Goal: Complete application form

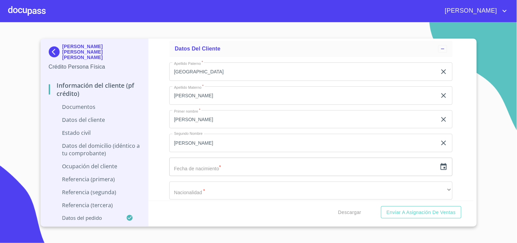
scroll to position [1799, 0]
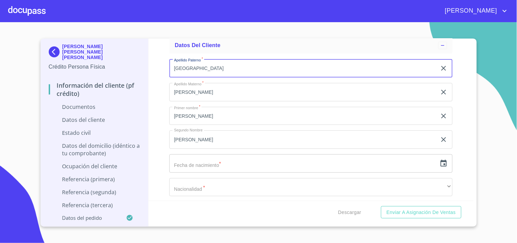
click at [226, 59] on input "[GEOGRAPHIC_DATA]" at bounding box center [303, 68] width 268 height 18
type input "S"
type input "c"
type input "[PERSON_NAME]"
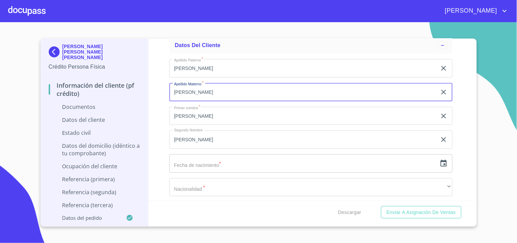
type input "[PERSON_NAME]"
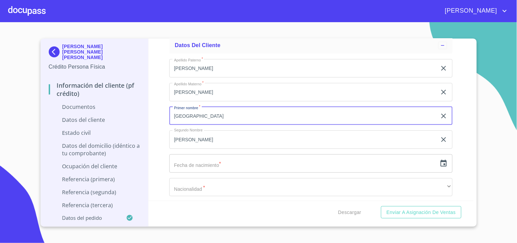
type input "[GEOGRAPHIC_DATA]"
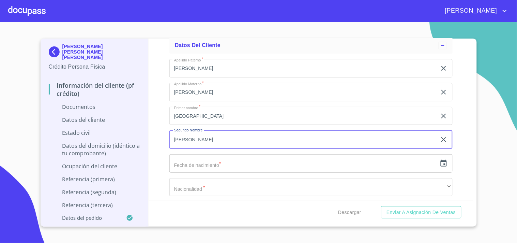
type input "[PERSON_NAME]"
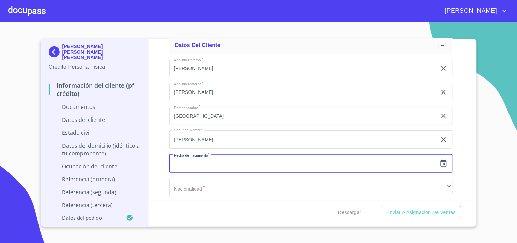
click at [441, 160] on icon "button" at bounding box center [444, 163] width 6 height 7
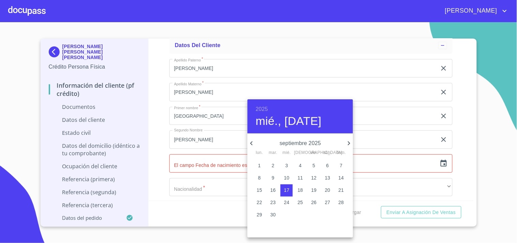
click at [263, 108] on h6 "2025" at bounding box center [262, 109] width 12 height 10
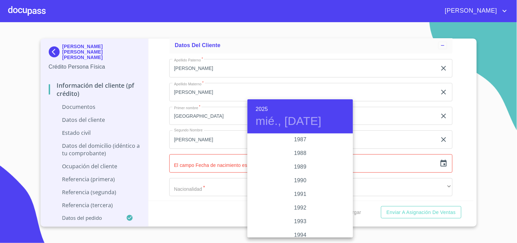
scroll to position [830, 0]
click at [298, 170] on div "1988" at bounding box center [301, 170] width 106 height 14
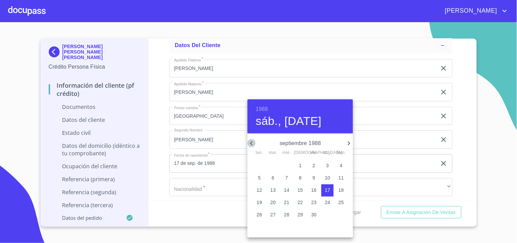
click at [250, 144] on icon "button" at bounding box center [252, 143] width 8 height 8
click at [251, 144] on icon "button" at bounding box center [252, 143] width 8 height 8
click at [252, 145] on icon "button" at bounding box center [252, 143] width 8 height 8
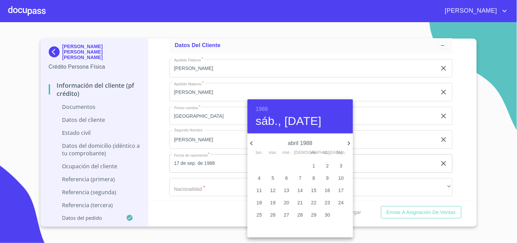
click at [252, 145] on icon "button" at bounding box center [252, 143] width 8 height 8
click at [342, 213] on p "31" at bounding box center [341, 214] width 5 height 7
type input "31 de ene. de 1988"
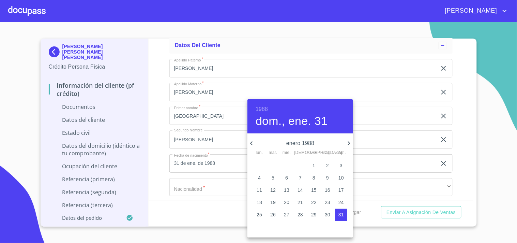
click at [215, 178] on div at bounding box center [258, 121] width 517 height 243
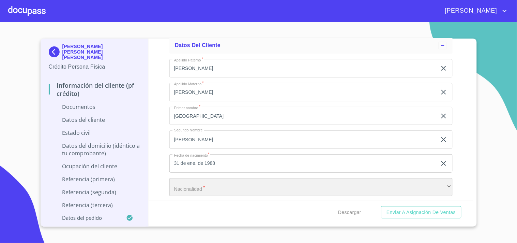
click at [211, 183] on div "​" at bounding box center [310, 187] width 283 height 18
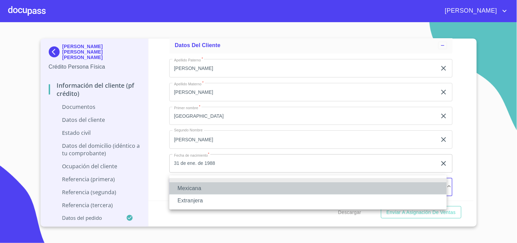
click at [199, 186] on li "Mexicana" at bounding box center [308, 188] width 278 height 12
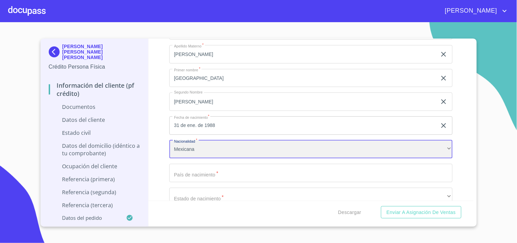
scroll to position [1875, 0]
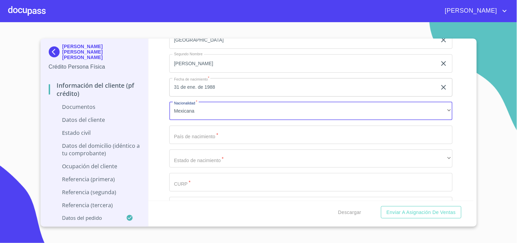
click at [205, 134] on input "Documento de identificación   *" at bounding box center [310, 134] width 283 height 18
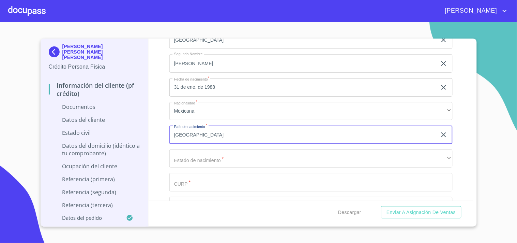
type input "[GEOGRAPHIC_DATA]"
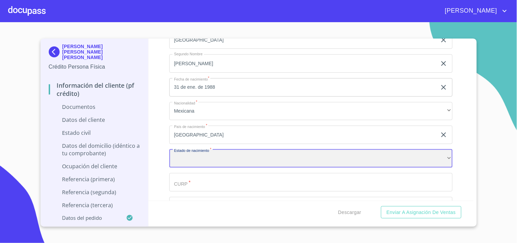
click at [193, 157] on div "​" at bounding box center [310, 158] width 283 height 18
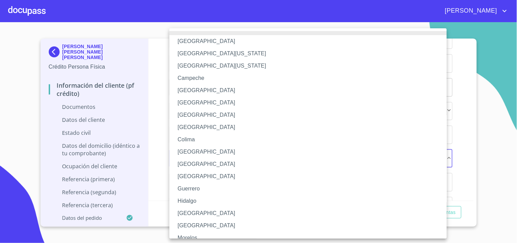
click at [191, 215] on li "[GEOGRAPHIC_DATA]" at bounding box center [310, 213] width 283 height 12
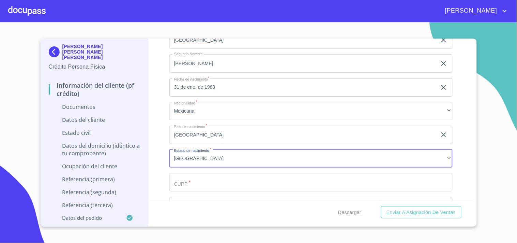
click at [208, 180] on input "Documento de identificación   *" at bounding box center [310, 182] width 283 height 18
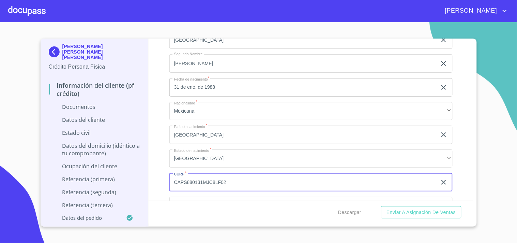
drag, startPoint x: 235, startPoint y: 177, endPoint x: 169, endPoint y: 173, distance: 66.6
click at [169, 173] on div "Información del cliente (PF crédito) Documentos Documento de identificación   *…" at bounding box center [311, 120] width 325 height 162
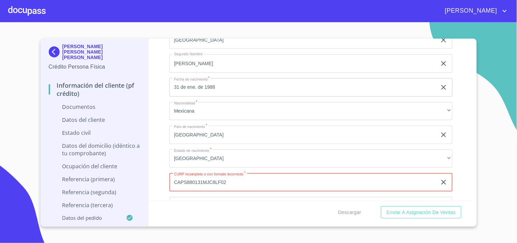
click at [214, 178] on input "CAPS880131MJC8LF02" at bounding box center [303, 182] width 268 height 18
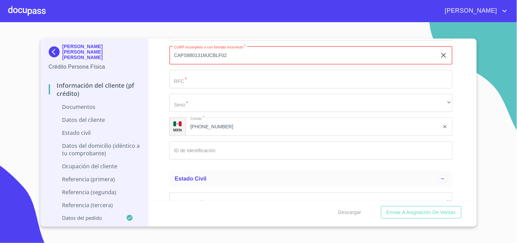
scroll to position [1989, 0]
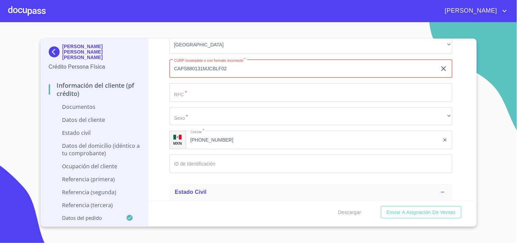
type input "CAPS880131MJCBLF02"
click at [197, 93] on input "Documento de identificación   *" at bounding box center [310, 92] width 283 height 18
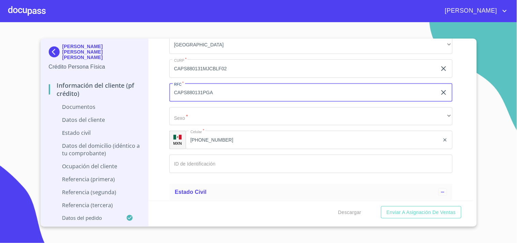
type input "CAPS880131PGA"
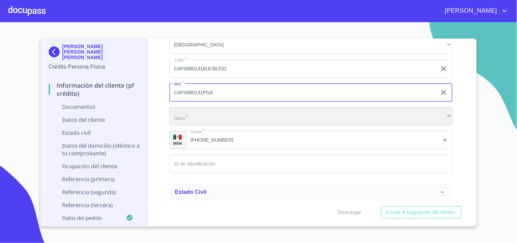
click at [202, 107] on div "​" at bounding box center [310, 116] width 283 height 18
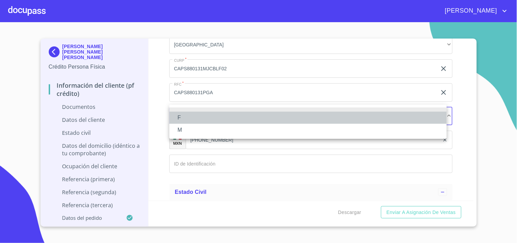
click at [188, 118] on li "F" at bounding box center [308, 117] width 278 height 12
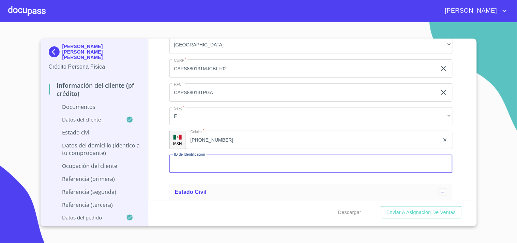
click at [203, 162] on input "Documento de identificación   *" at bounding box center [310, 163] width 283 height 18
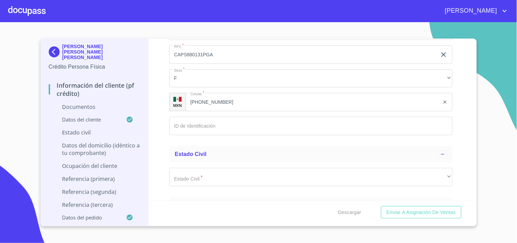
scroll to position [2046, 0]
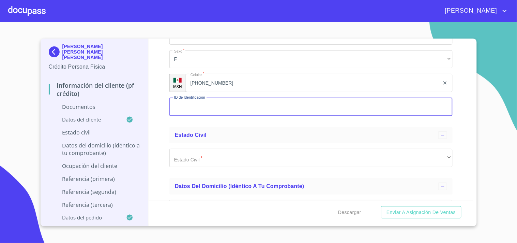
click at [373, 109] on input "Documento de identificación   *" at bounding box center [310, 107] width 283 height 18
type input "1412110008"
click at [406, 144] on div "Estado Civil   * ​ ​" at bounding box center [310, 157] width 283 height 29
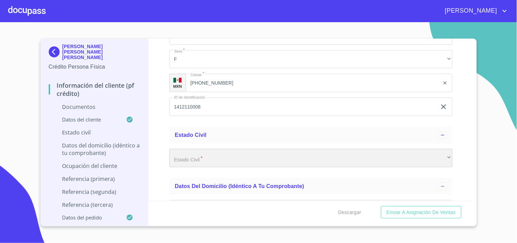
click at [394, 150] on div "​" at bounding box center [310, 158] width 283 height 18
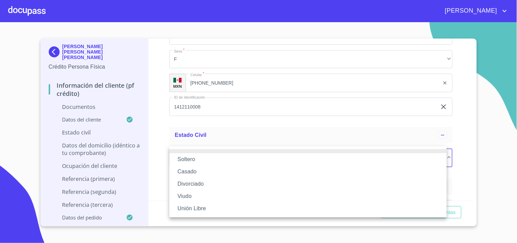
click at [195, 160] on li "Soltero" at bounding box center [308, 159] width 278 height 12
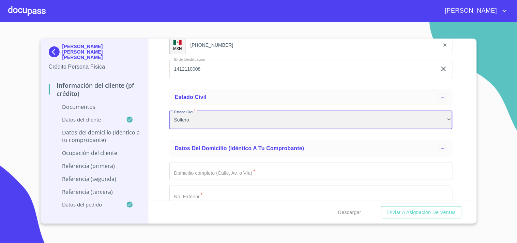
scroll to position [2122, 0]
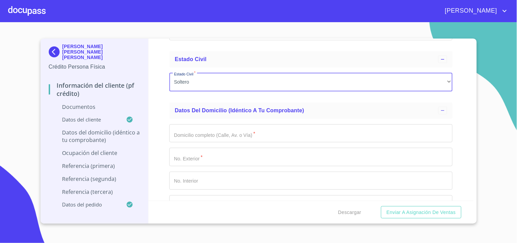
click at [234, 131] on input "Documento de identificación   *" at bounding box center [310, 133] width 283 height 18
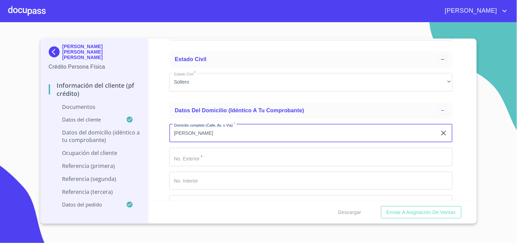
type input "[PERSON_NAME]"
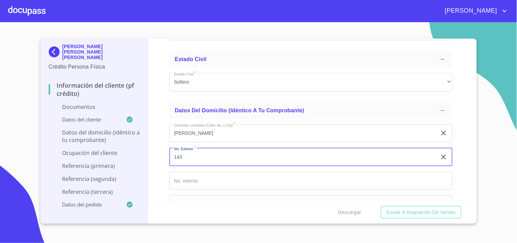
type input "143"
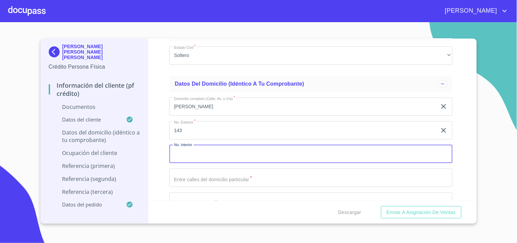
scroll to position [2159, 0]
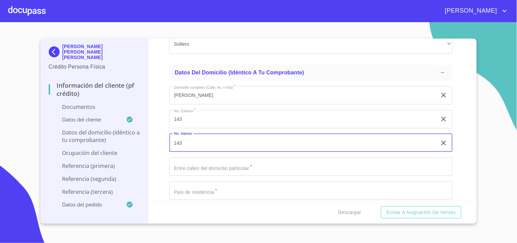
type input "143"
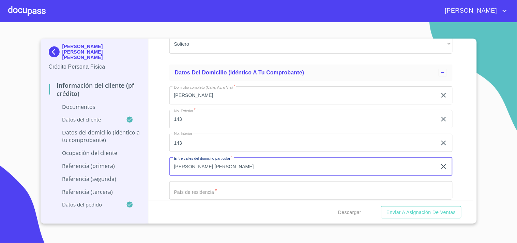
type input "[PERSON_NAME] [PERSON_NAME]"
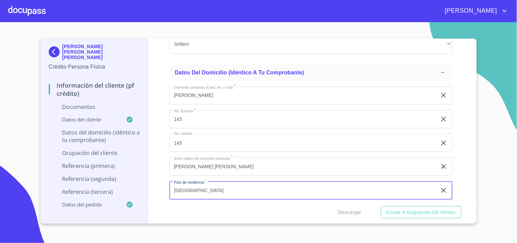
type input "[GEOGRAPHIC_DATA]"
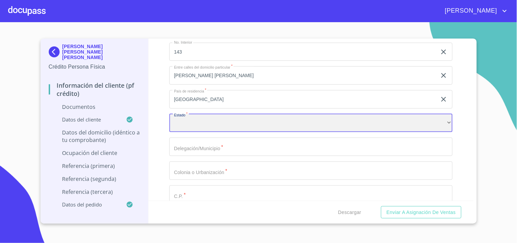
click at [207, 120] on div "​" at bounding box center [310, 123] width 283 height 18
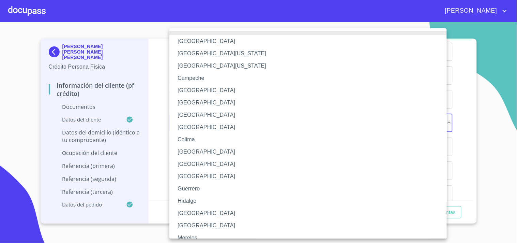
click at [192, 209] on li "[GEOGRAPHIC_DATA]" at bounding box center [310, 213] width 283 height 12
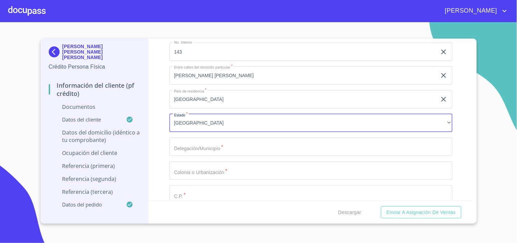
click at [213, 149] on input "Documento de identificación   *" at bounding box center [310, 146] width 283 height 18
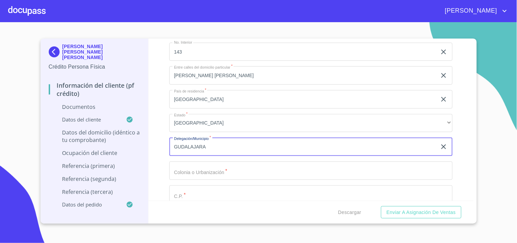
type input "GUDALAJARA"
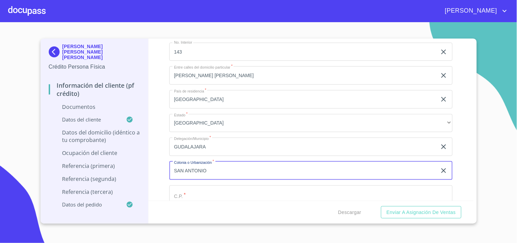
type input "SAN ANTONIO"
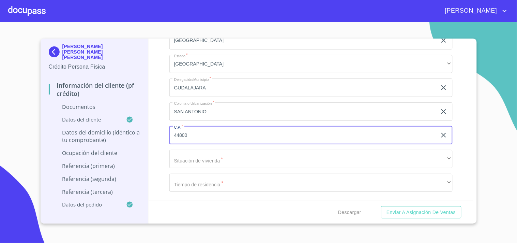
scroll to position [2326, 0]
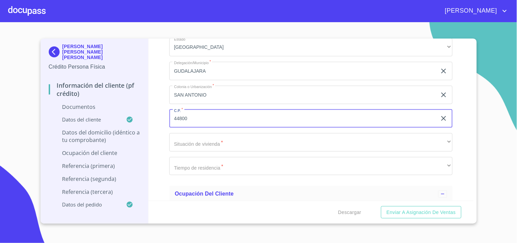
type input "44800"
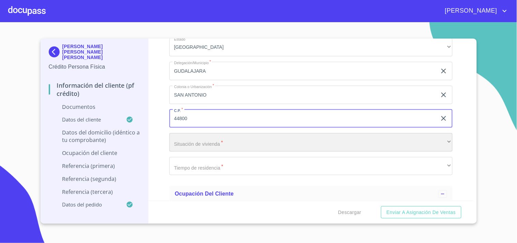
click at [207, 147] on div "​" at bounding box center [310, 142] width 283 height 18
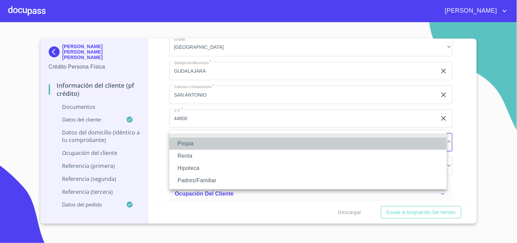
click at [196, 144] on li "Propia" at bounding box center [308, 143] width 278 height 12
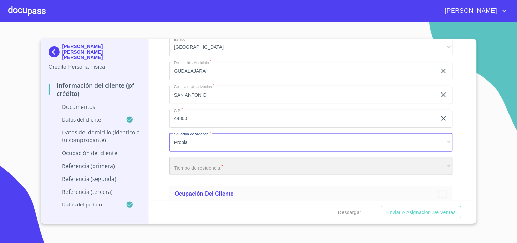
click at [195, 160] on div "​" at bounding box center [310, 166] width 283 height 18
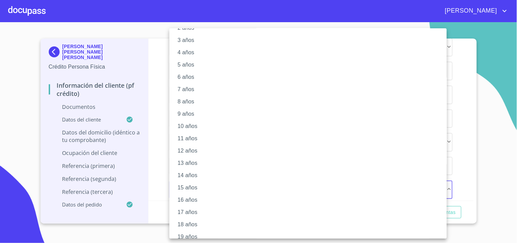
scroll to position [57, 0]
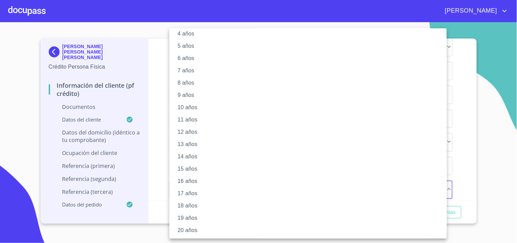
click at [195, 226] on li "20 años" at bounding box center [310, 230] width 283 height 12
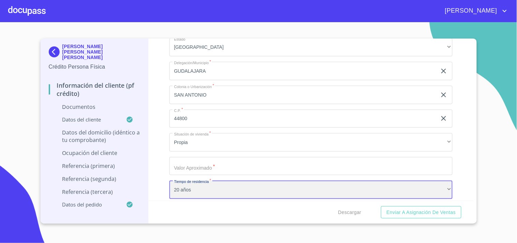
scroll to position [56, 0]
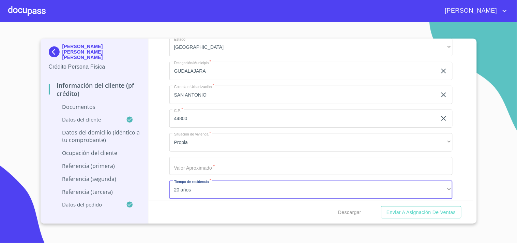
click at [240, 163] on input "Documento de identificación   *" at bounding box center [310, 166] width 283 height 18
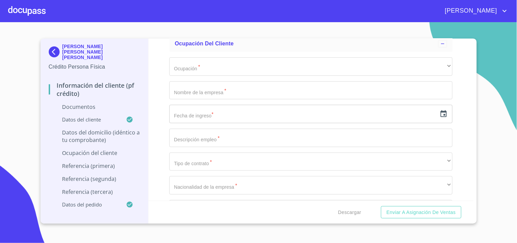
scroll to position [2478, 0]
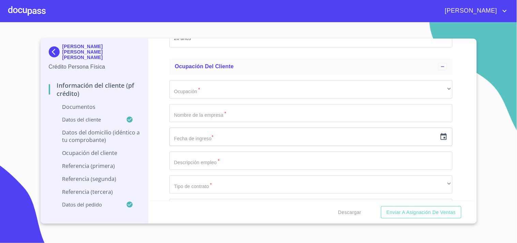
type input "$2,000,000"
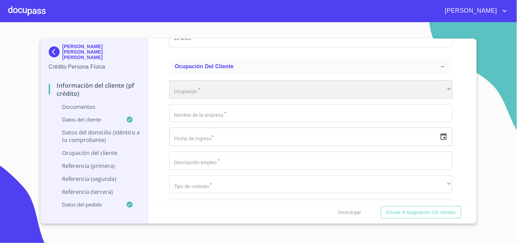
click at [219, 90] on div "​" at bounding box center [310, 89] width 283 height 18
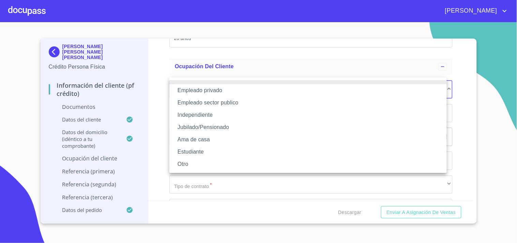
click at [212, 118] on li "Independiente" at bounding box center [308, 115] width 278 height 12
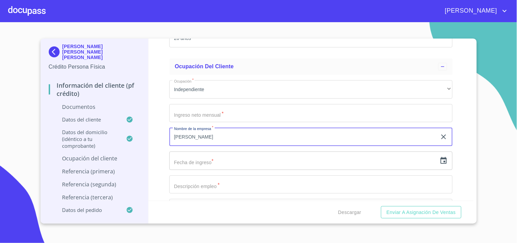
type input "[PERSON_NAME]"
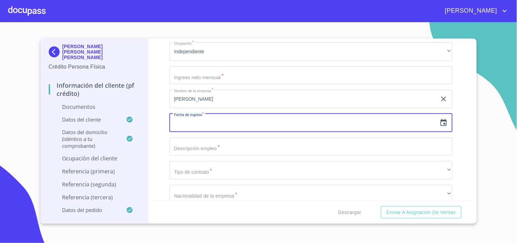
scroll to position [2553, 0]
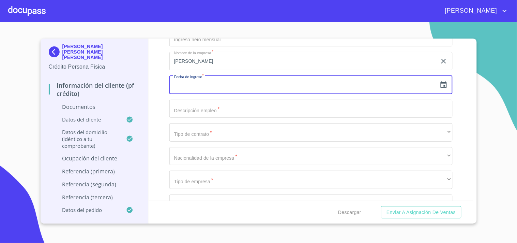
click at [242, 106] on input "Documento de identificación   *" at bounding box center [310, 109] width 283 height 18
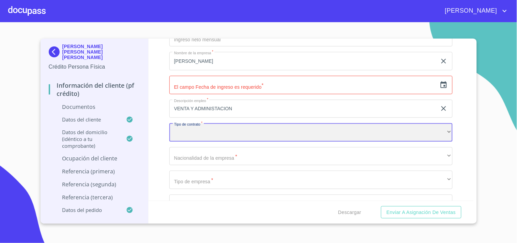
click at [191, 129] on div "​" at bounding box center [310, 132] width 283 height 18
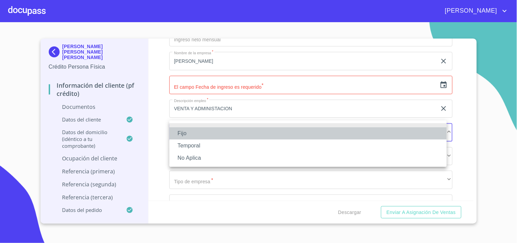
click at [188, 135] on li "Fijo" at bounding box center [308, 133] width 278 height 12
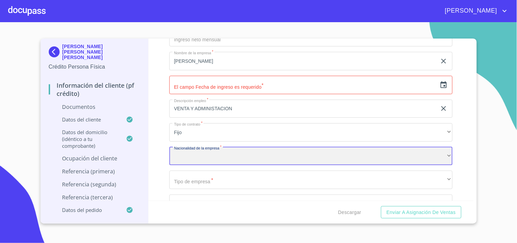
click at [214, 151] on div "​" at bounding box center [310, 156] width 283 height 18
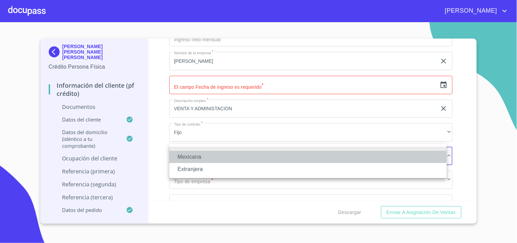
click at [193, 158] on li "Mexicana" at bounding box center [308, 157] width 278 height 12
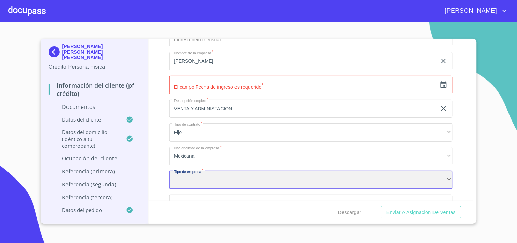
click at [205, 180] on div "​" at bounding box center [310, 179] width 283 height 18
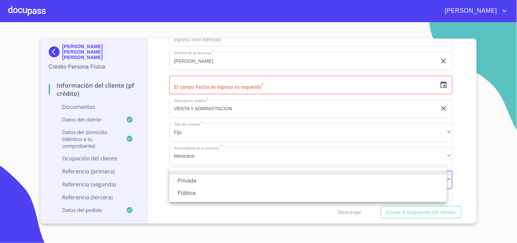
click at [183, 175] on li "Privada" at bounding box center [308, 181] width 278 height 12
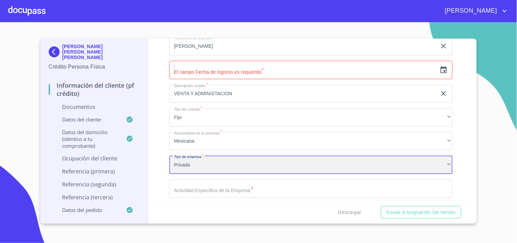
scroll to position [2591, 0]
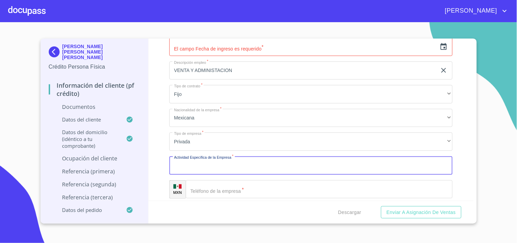
click at [206, 161] on input "Documento de identificación   *" at bounding box center [310, 165] width 283 height 18
click at [213, 194] on input "Documento de identificación   *" at bounding box center [319, 189] width 267 height 18
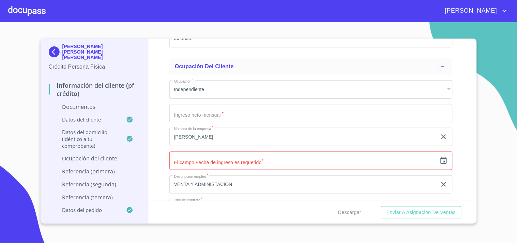
scroll to position [2515, 0]
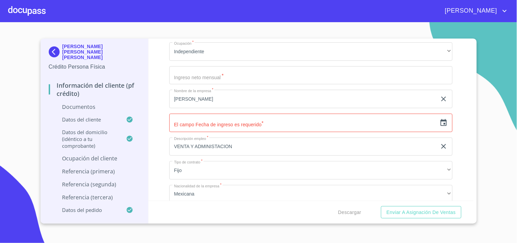
click at [242, 143] on input "VENTA Y ADMINISTACION" at bounding box center [303, 146] width 268 height 18
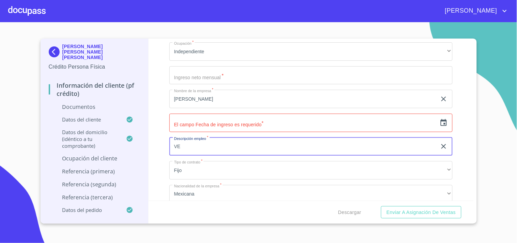
type input "V"
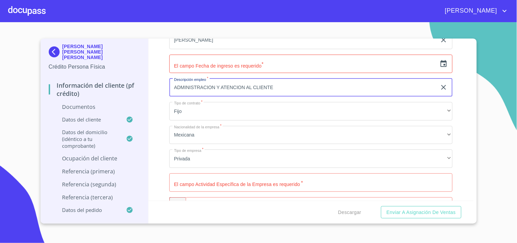
scroll to position [2591, 0]
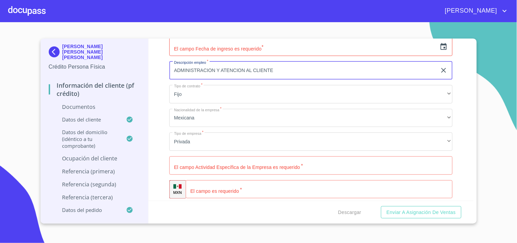
type input "ADMINISTRACION Y ATENCION AL CLIENTE"
click at [214, 162] on input "Documento de identificación   *" at bounding box center [310, 165] width 283 height 18
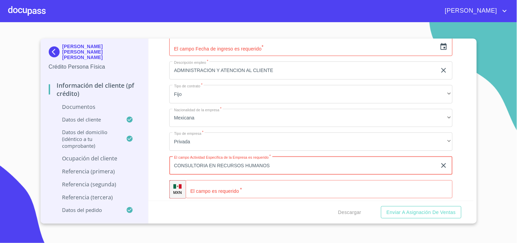
type input "CONSULTORIA EN RECURSOS HUMANOS"
click at [272, 192] on input "Documento de identificación   *" at bounding box center [319, 189] width 267 height 18
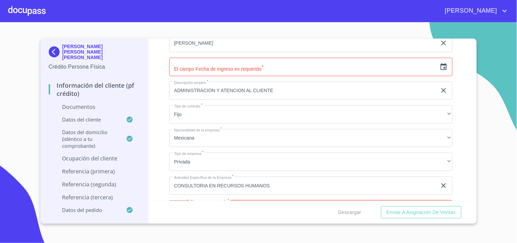
scroll to position [2553, 0]
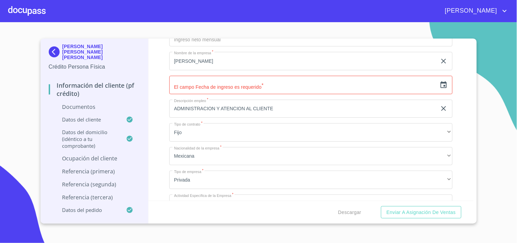
click at [441, 84] on icon "button" at bounding box center [444, 84] width 6 height 7
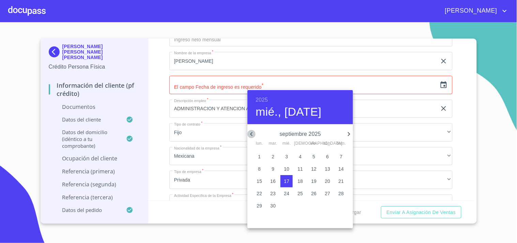
click at [252, 136] on icon "button" at bounding box center [252, 134] width 8 height 8
click at [329, 190] on p "23" at bounding box center [327, 193] width 5 height 7
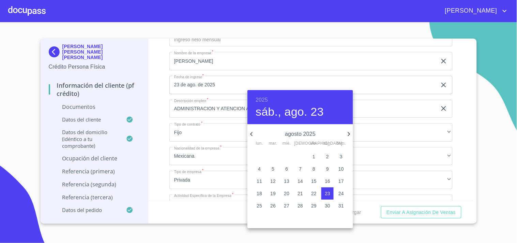
click at [338, 134] on p "agosto 2025" at bounding box center [300, 134] width 89 height 8
click at [347, 134] on icon "button" at bounding box center [349, 134] width 8 height 8
click at [288, 180] on p "17" at bounding box center [286, 181] width 5 height 7
click at [264, 98] on h6 "2025" at bounding box center [262, 100] width 12 height 10
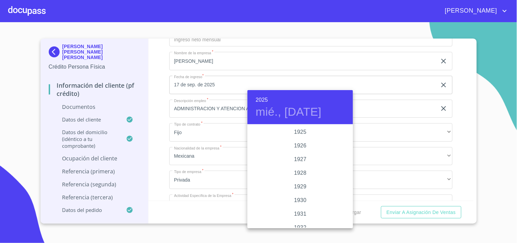
scroll to position [1323, 0]
click at [298, 145] on div "2023" at bounding box center [301, 146] width 106 height 14
type input "17 de sep. de 2023"
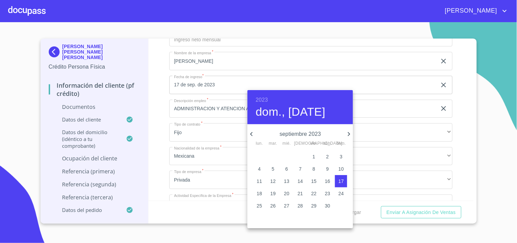
click at [209, 166] on div at bounding box center [258, 121] width 517 height 243
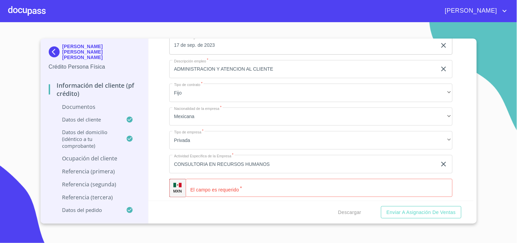
scroll to position [2629, 0]
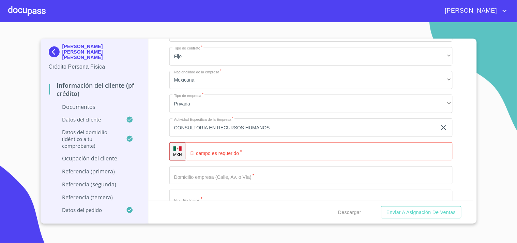
click at [256, 148] on input "Documento de identificación   *" at bounding box center [319, 151] width 267 height 18
type input "[PHONE_NUMBER]"
click at [242, 168] on input "Documento de identificación   *" at bounding box center [310, 175] width 283 height 18
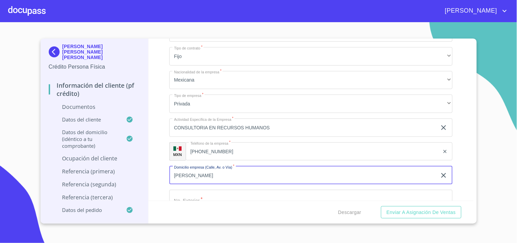
type input "[PERSON_NAME]"
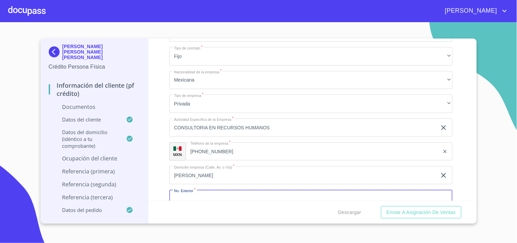
scroll to position [2633, 0]
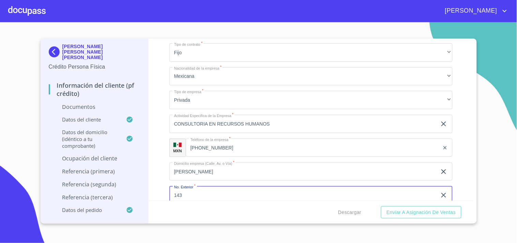
type input "143"
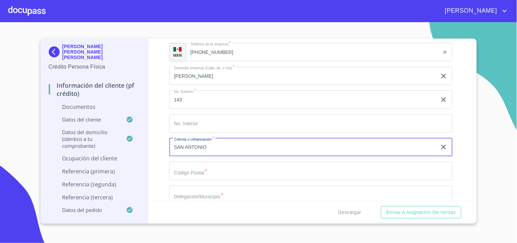
type input "SAN ANTONIO"
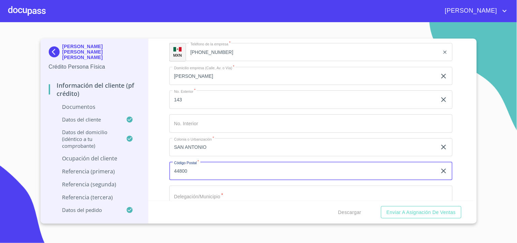
type input "44800"
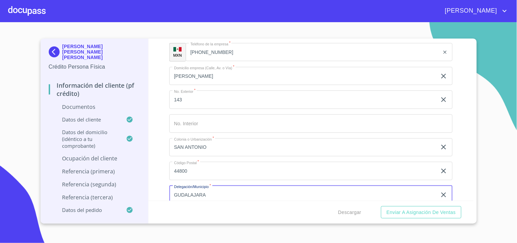
type input "GUDALAJARA"
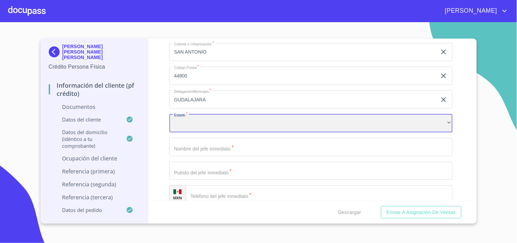
click at [202, 117] on div "​" at bounding box center [310, 123] width 283 height 18
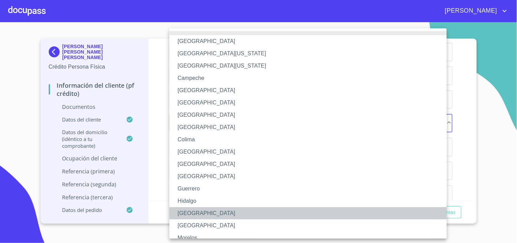
click at [189, 212] on li "[GEOGRAPHIC_DATA]" at bounding box center [310, 213] width 283 height 12
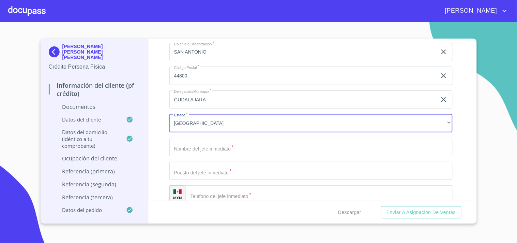
click at [217, 144] on input "Documento de identificación   *" at bounding box center [310, 147] width 283 height 18
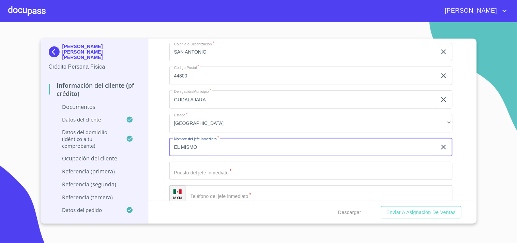
type input "EL MISMO"
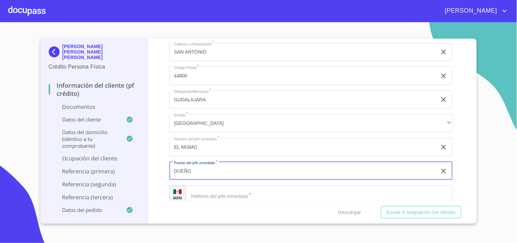
type input "DUEÑO"
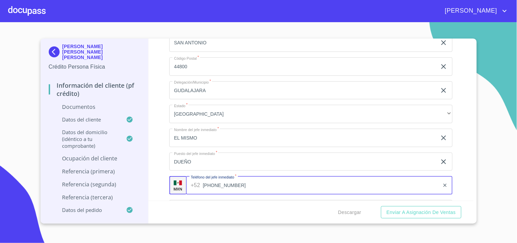
scroll to position [2861, 0]
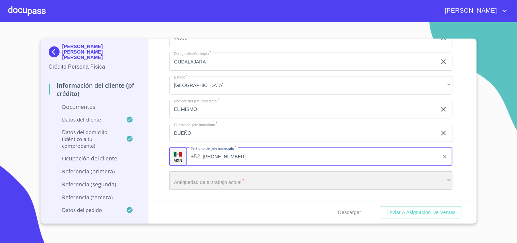
click at [230, 180] on div "​" at bounding box center [310, 180] width 283 height 18
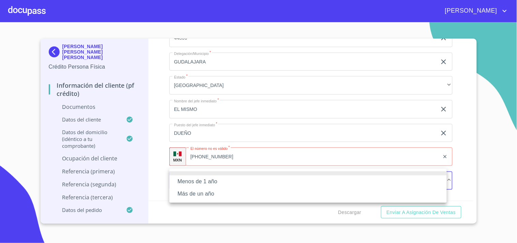
click at [207, 195] on li "Más de un año" at bounding box center [308, 194] width 278 height 12
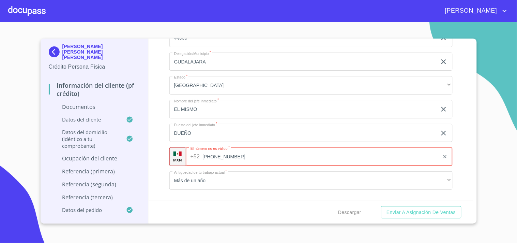
click at [238, 156] on input "[PHONE_NUMBER]" at bounding box center [321, 156] width 237 height 18
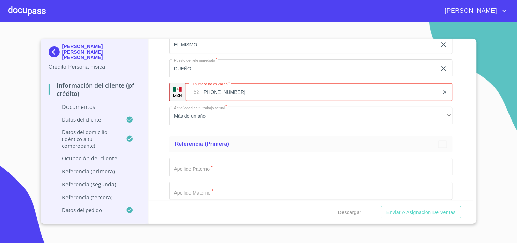
scroll to position [2937, 0]
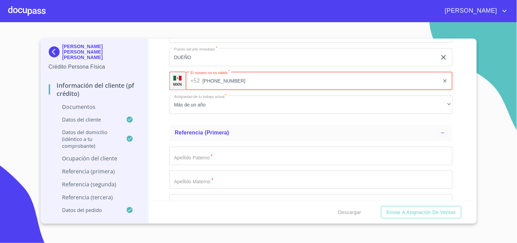
type input "[PHONE_NUMBER]"
click at [206, 153] on input "Documento de identificación   *" at bounding box center [310, 156] width 283 height 18
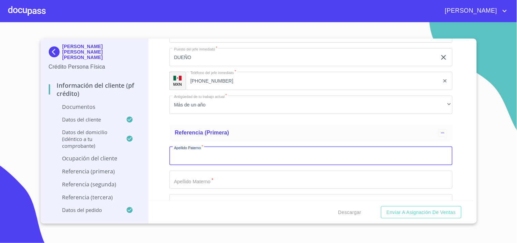
click at [169, 122] on ul "Referencia (primera) Apellido [PERSON_NAME]   * ​ Apellido Materno   * ​ Nombre…" at bounding box center [310, 219] width 283 height 194
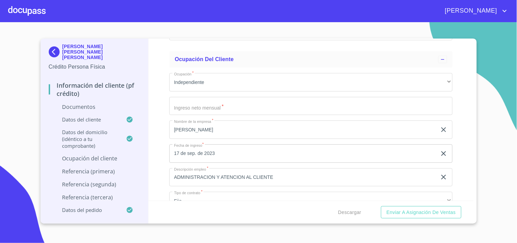
scroll to position [2483, 0]
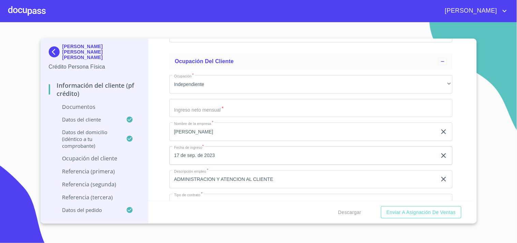
click at [215, 103] on input "Documento de identificación   *" at bounding box center [310, 108] width 283 height 18
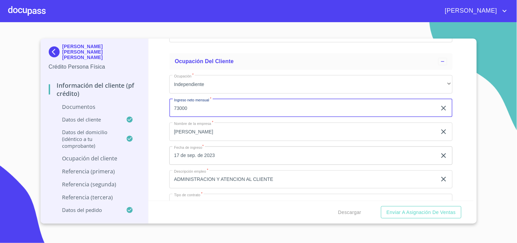
type input "73000"
click at [157, 127] on div "Información del cliente (PF crédito) Documentos Documento de identificación   *…" at bounding box center [311, 120] width 325 height 162
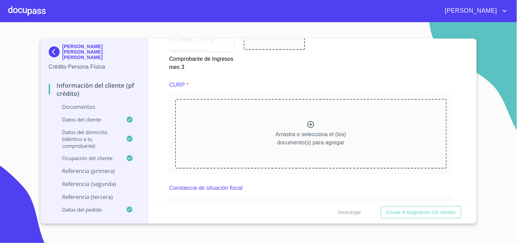
scroll to position [1558, 0]
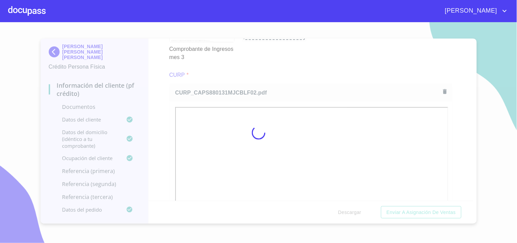
click at [321, 65] on div at bounding box center [258, 132] width 517 height 221
click at [452, 153] on div at bounding box center [258, 132] width 517 height 221
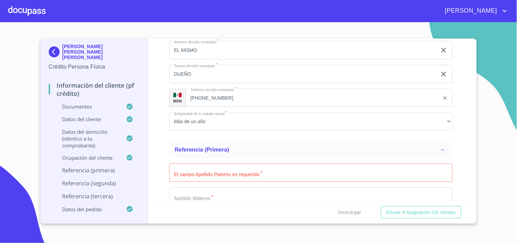
scroll to position [3125, 0]
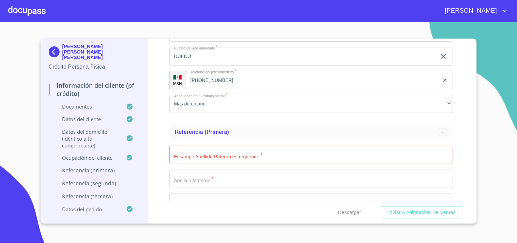
click at [251, 151] on input "Documento de identificación   *" at bounding box center [310, 155] width 283 height 18
type input "[PERSON_NAME]"
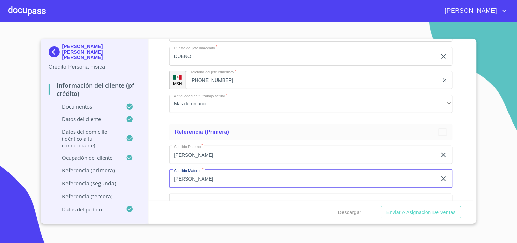
type input "[PERSON_NAME]"
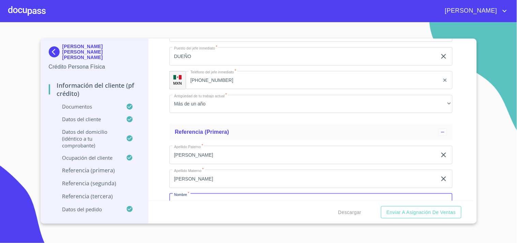
scroll to position [3131, 0]
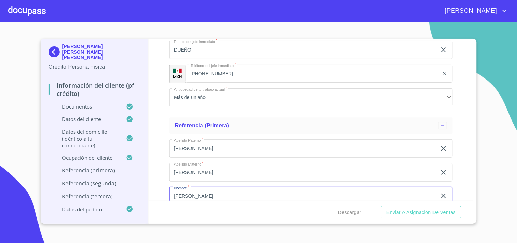
type input "[PERSON_NAME]"
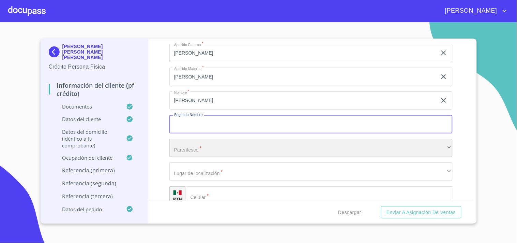
click at [224, 143] on div "​" at bounding box center [310, 148] width 283 height 18
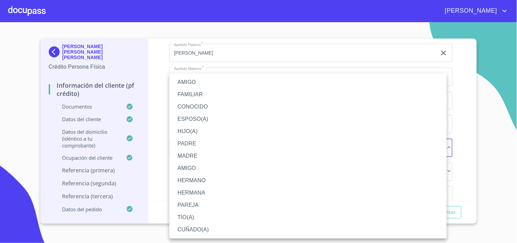
click at [193, 83] on li "AMIGO" at bounding box center [308, 82] width 278 height 12
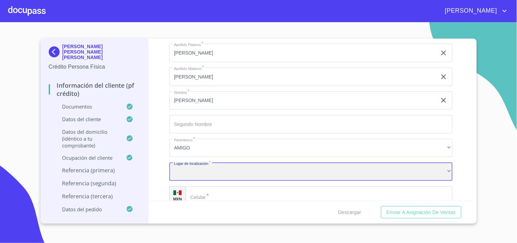
click at [206, 169] on div "​" at bounding box center [310, 171] width 283 height 18
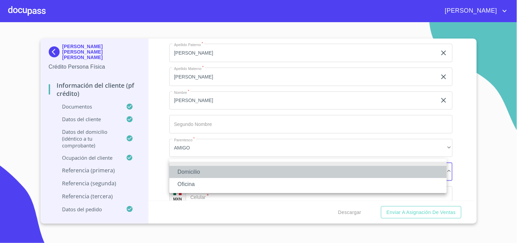
click at [196, 171] on li "Domicilio" at bounding box center [308, 172] width 278 height 12
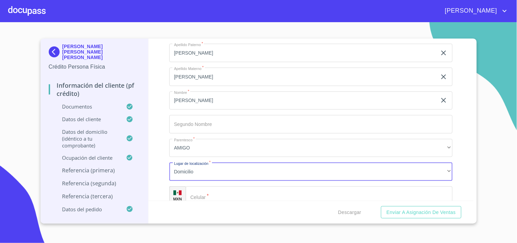
click at [213, 195] on input "Documento de identificación   *" at bounding box center [319, 195] width 267 height 18
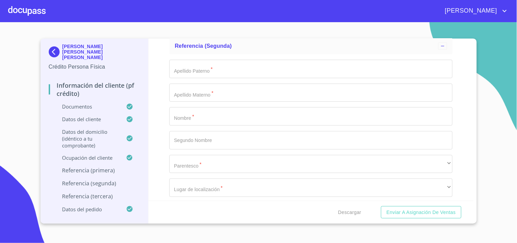
scroll to position [3416, 0]
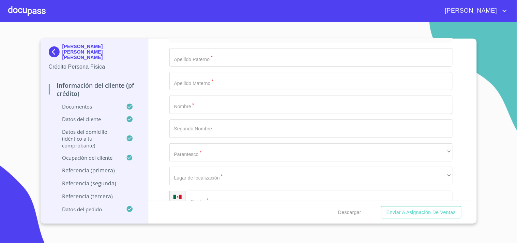
type input "[PHONE_NUMBER]"
click at [227, 57] on input "Documento de identificación   *" at bounding box center [310, 57] width 283 height 18
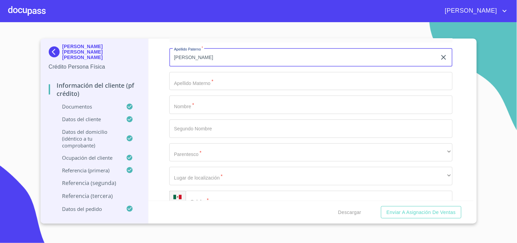
type input "[PERSON_NAME]"
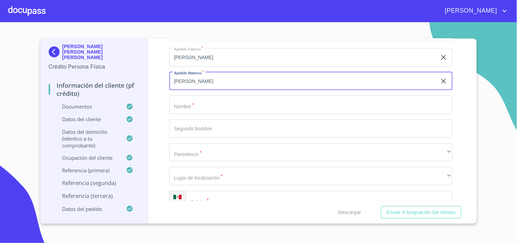
type input "[PERSON_NAME]"
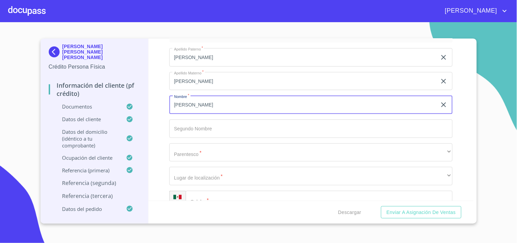
type input "[PERSON_NAME]"
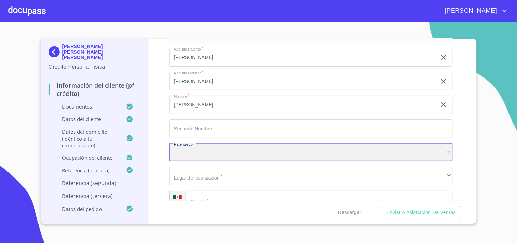
click at [183, 143] on div "​" at bounding box center [310, 152] width 283 height 18
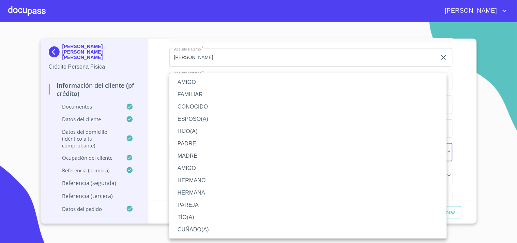
click at [192, 85] on li "AMIGO" at bounding box center [308, 82] width 278 height 12
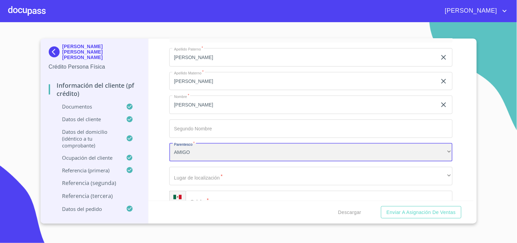
click at [199, 144] on div "AMIGO" at bounding box center [310, 152] width 283 height 18
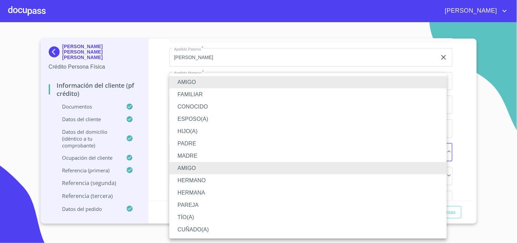
click at [199, 94] on li "FAMILIAR" at bounding box center [308, 94] width 278 height 12
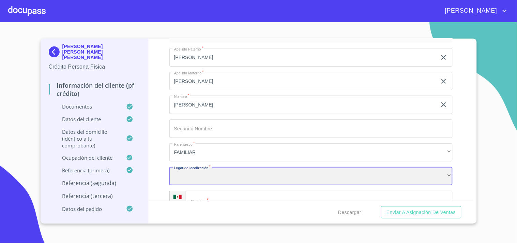
click at [198, 171] on div "​" at bounding box center [310, 176] width 283 height 18
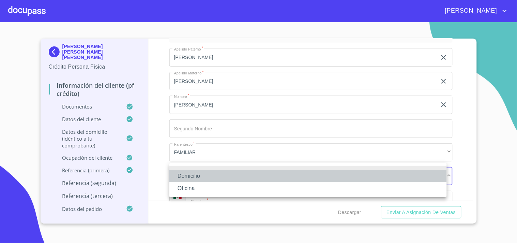
click at [204, 175] on li "Domicilio" at bounding box center [308, 176] width 278 height 12
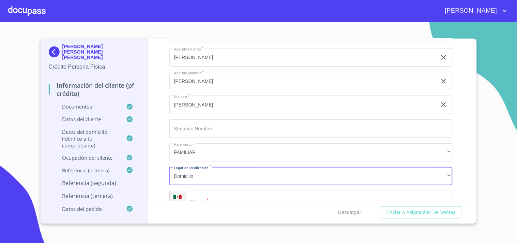
click at [205, 191] on input "Documento de identificación   *" at bounding box center [319, 200] width 267 height 18
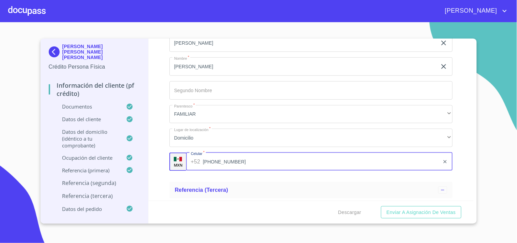
scroll to position [3605, 0]
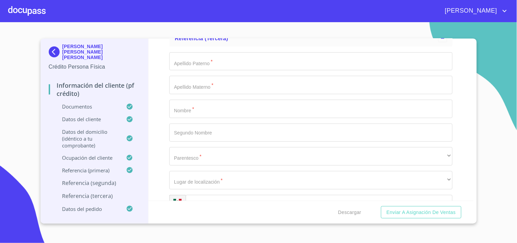
type input "[PHONE_NUMBER]"
click at [198, 59] on input "Documento de identificación   *" at bounding box center [310, 61] width 283 height 18
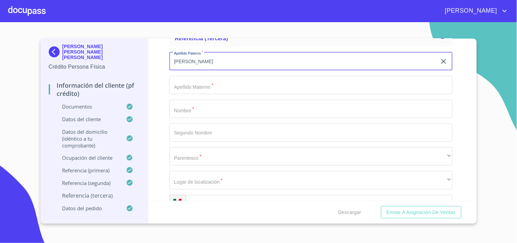
type input "[PERSON_NAME]"
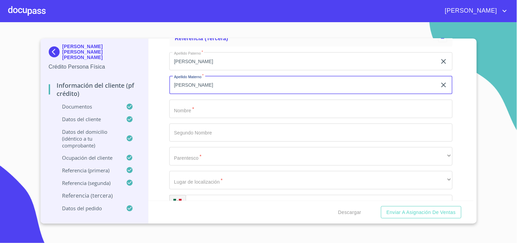
type input "[PERSON_NAME]"
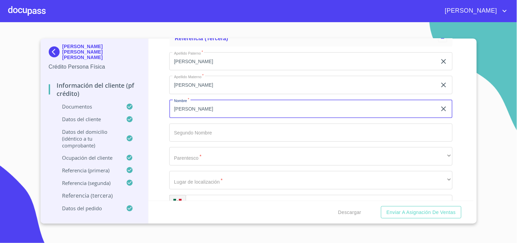
type input "[PERSON_NAME]"
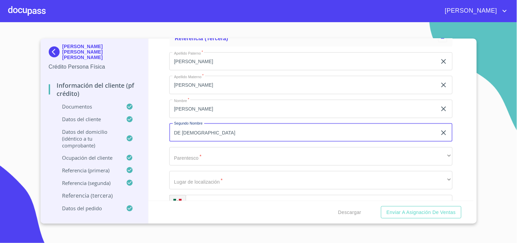
type input "DE [DEMOGRAPHIC_DATA]"
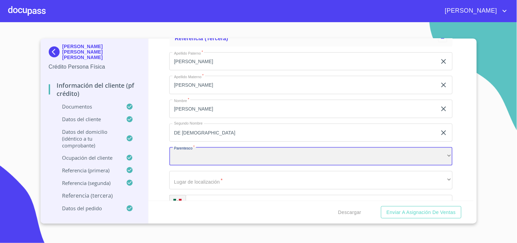
click at [193, 149] on div "​" at bounding box center [310, 156] width 283 height 18
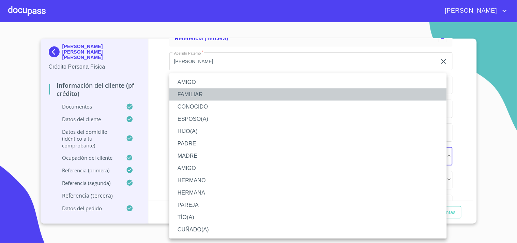
click at [196, 91] on li "FAMILIAR" at bounding box center [308, 94] width 278 height 12
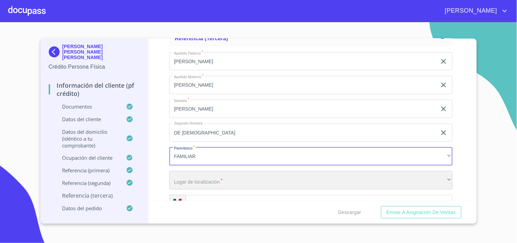
click at [203, 173] on div "​" at bounding box center [310, 180] width 283 height 18
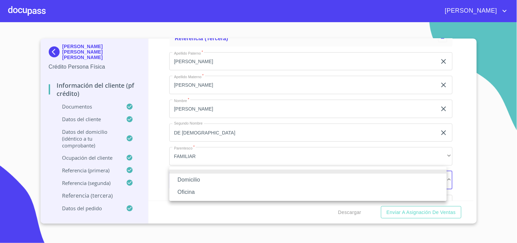
click at [208, 181] on li "Domicilio" at bounding box center [308, 180] width 278 height 12
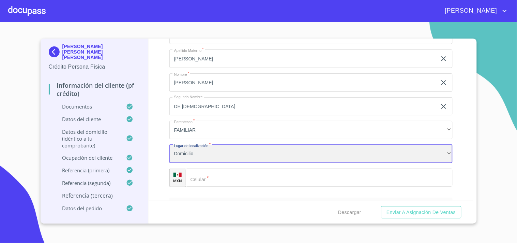
scroll to position [3643, 0]
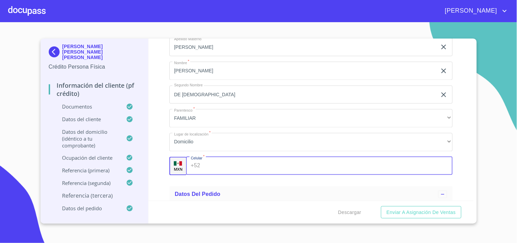
click at [227, 162] on input "Documento de identificación   *" at bounding box center [328, 166] width 250 height 18
type input "[PHONE_NUMBER]"
click at [168, 176] on div "Información del cliente (PF crédito) Documentos Documento de identificación   *…" at bounding box center [311, 120] width 325 height 162
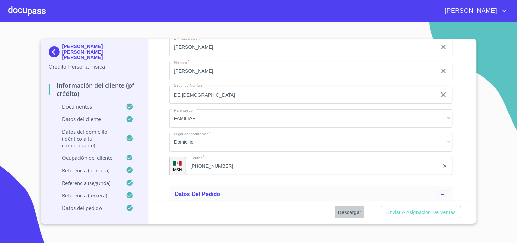
click at [353, 209] on span "Descargar" at bounding box center [349, 212] width 23 height 9
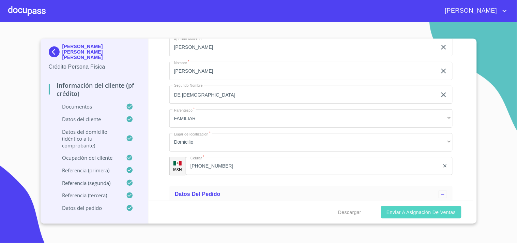
click at [430, 209] on span "Enviar a Asignación de Ventas" at bounding box center [421, 212] width 69 height 9
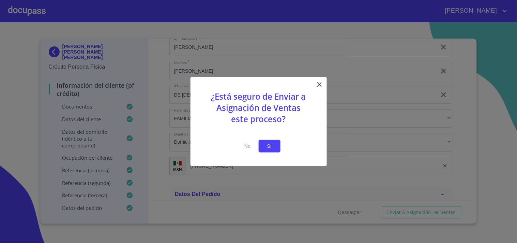
click at [277, 148] on button "Si" at bounding box center [270, 146] width 22 height 13
